Goal: Find specific page/section: Find specific page/section

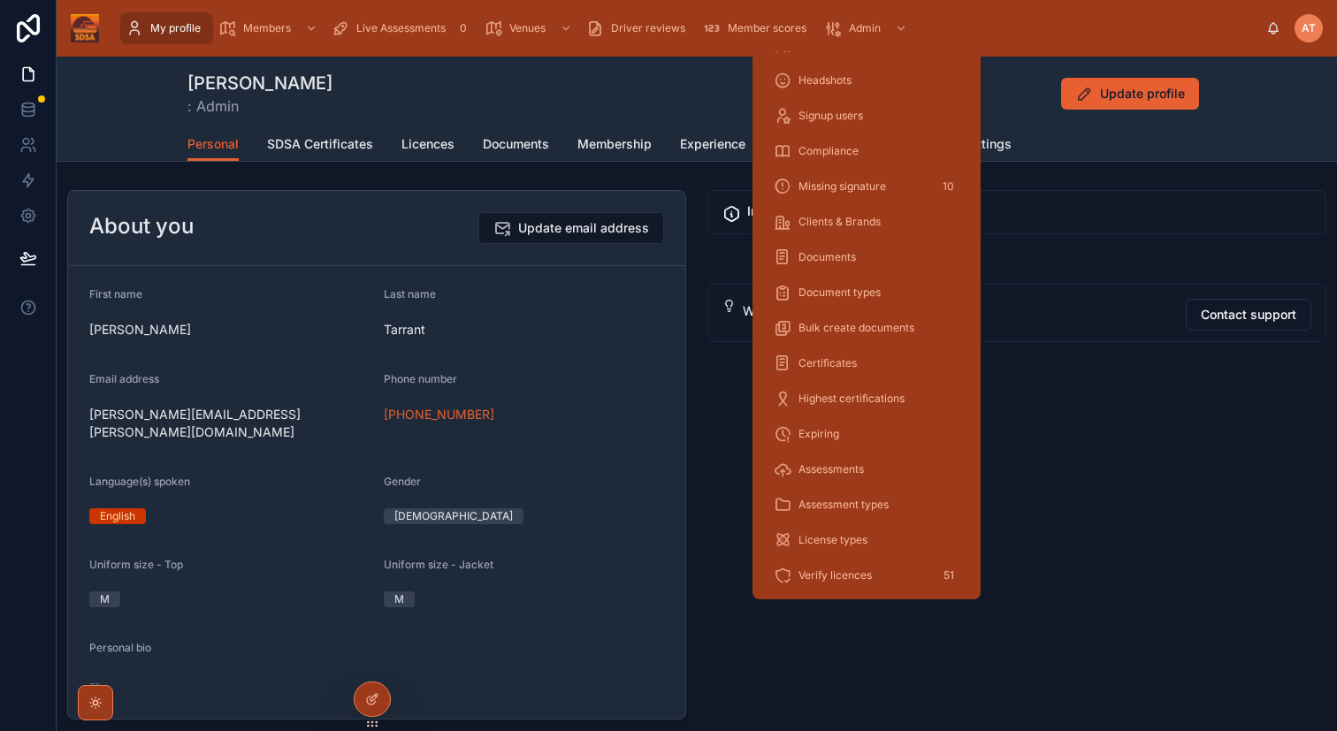
scroll to position [68, 0]
click at [830, 461] on span "Assessments" at bounding box center [830, 468] width 65 height 14
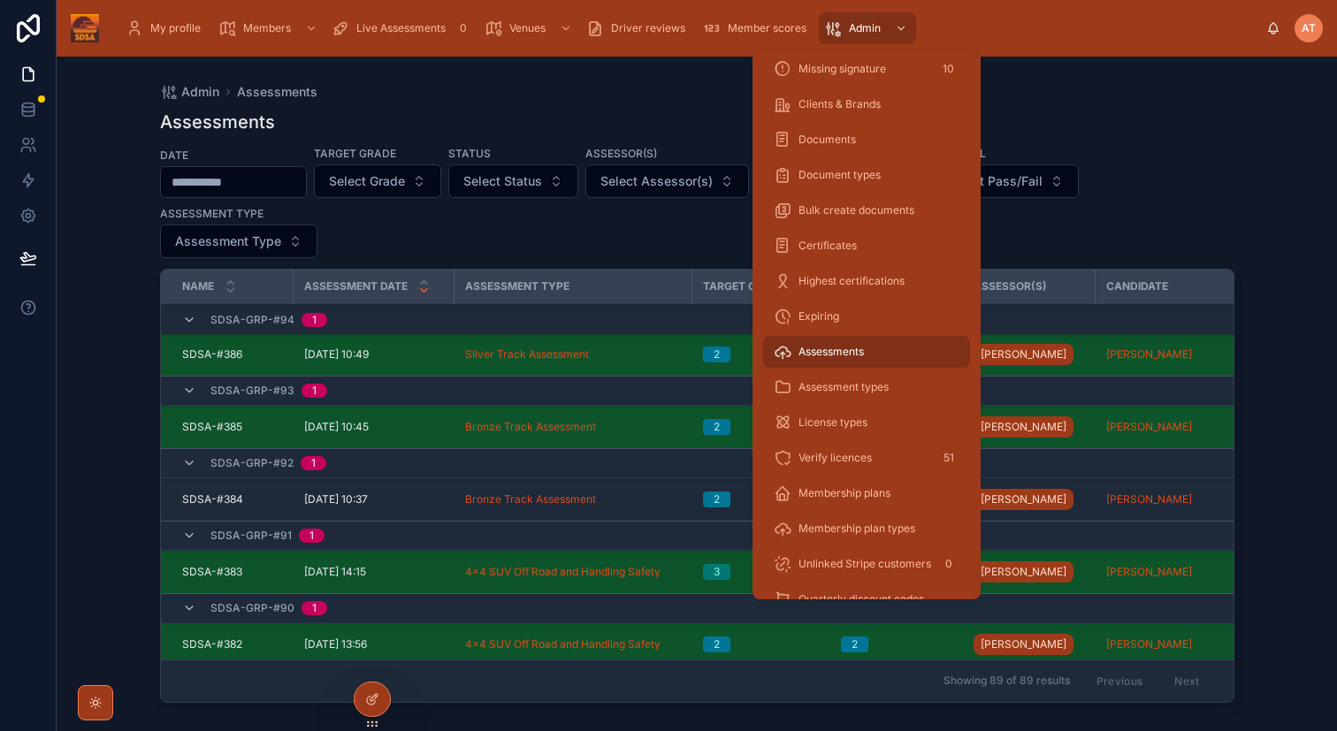
scroll to position [212, 0]
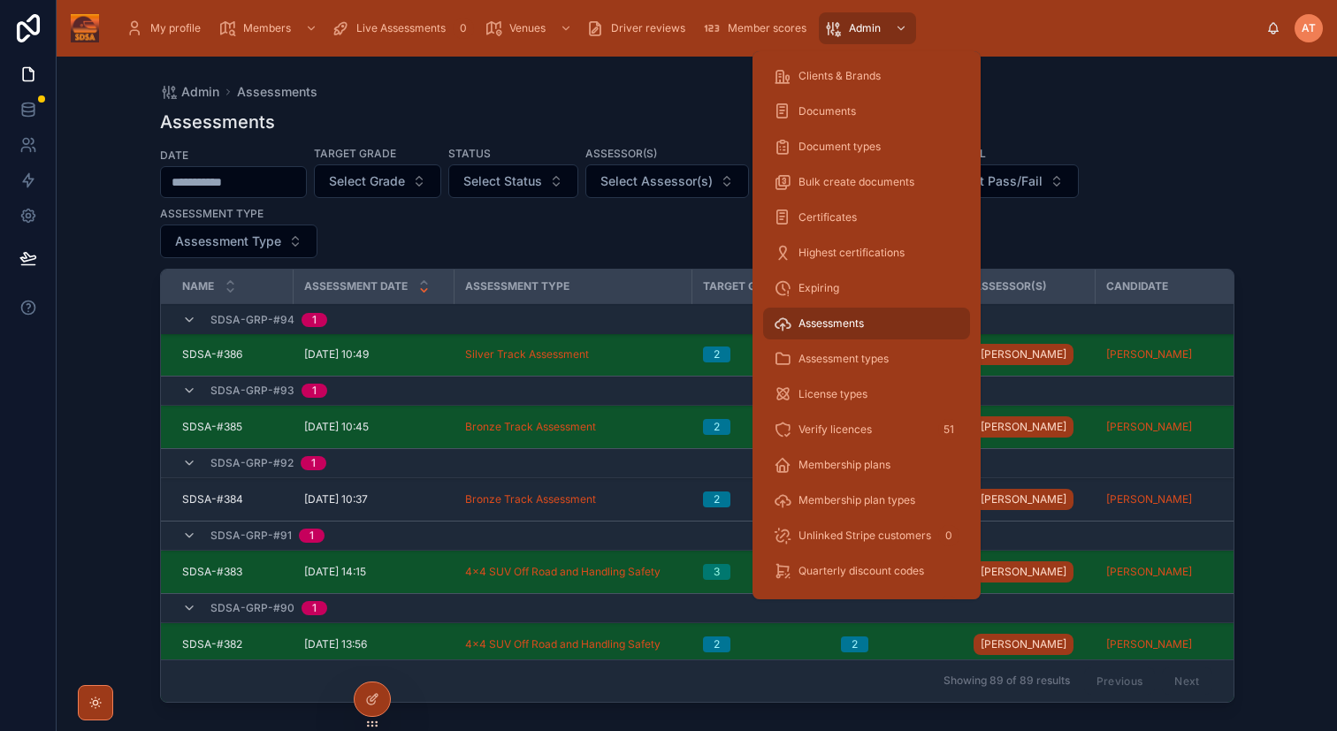
click at [845, 359] on span "Assessment types" at bounding box center [843, 359] width 90 height 14
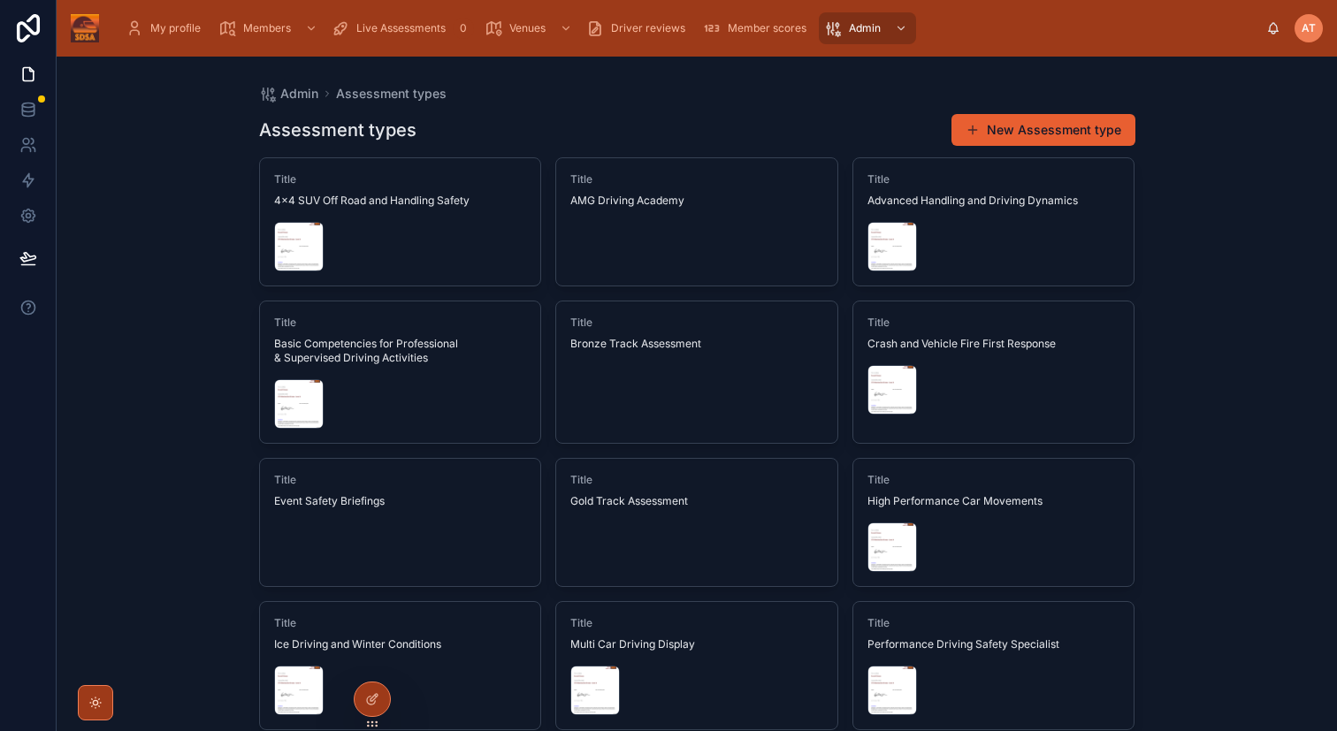
click at [1215, 422] on div "Admin Assessment types Assessment types New Assessment type Title 4x4 SUV Off R…" at bounding box center [697, 394] width 1280 height 674
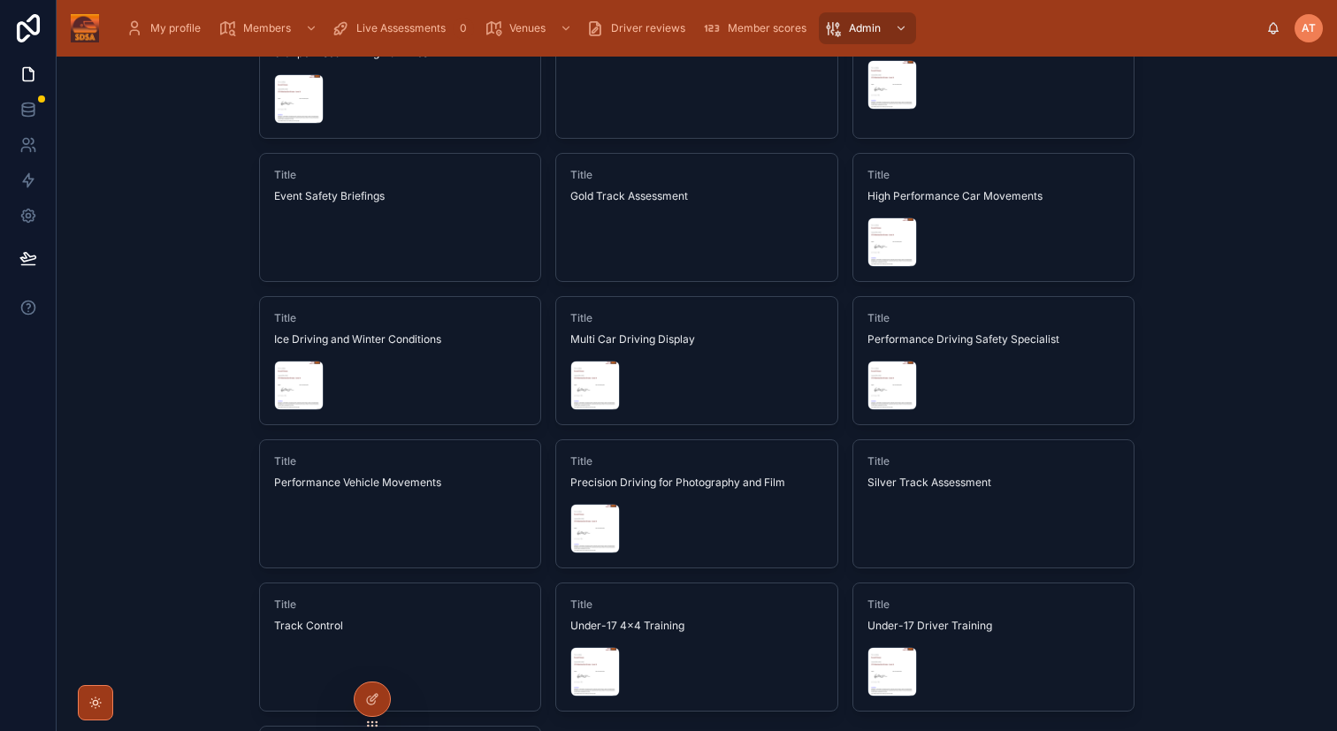
scroll to position [303, 0]
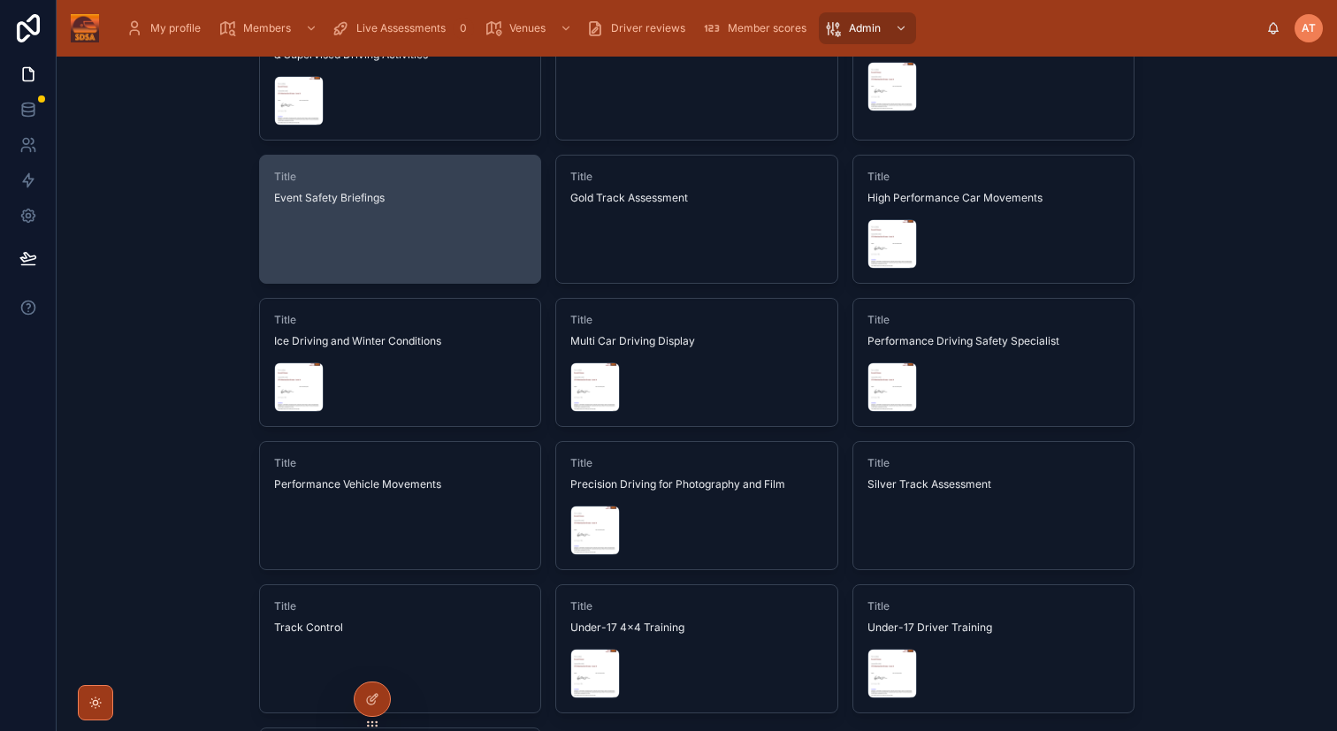
click at [458, 222] on link "Title Event Safety Briefings" at bounding box center [400, 219] width 283 height 129
